Goal: Task Accomplishment & Management: Manage account settings

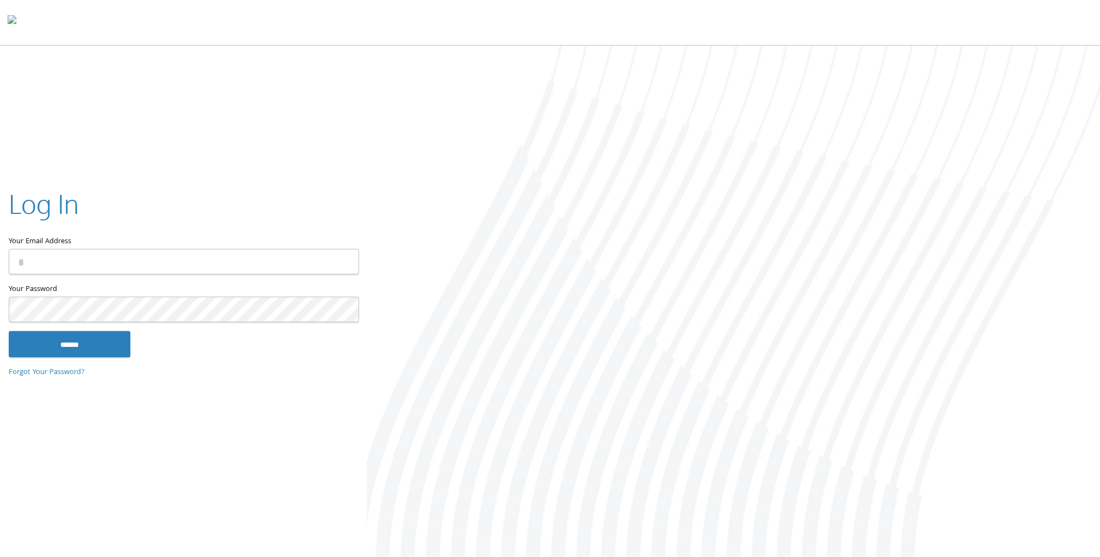
click at [197, 267] on input "Your Email Address" at bounding box center [184, 262] width 350 height 26
type input "**********"
click at [9, 331] on input "******" at bounding box center [70, 344] width 122 height 26
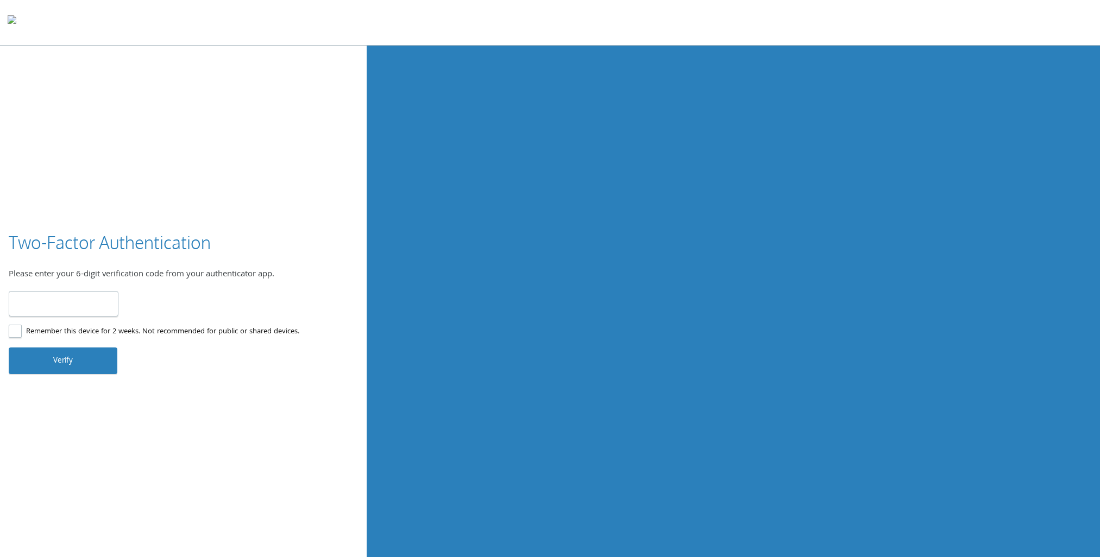
type input "******"
